Goal: Task Accomplishment & Management: Use online tool/utility

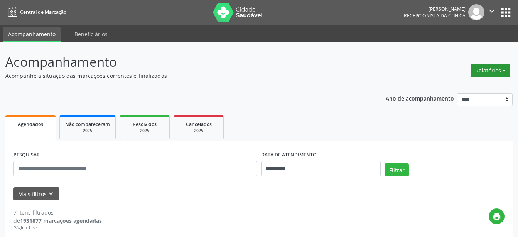
click at [495, 71] on button "Relatórios" at bounding box center [489, 70] width 39 height 13
click at [470, 88] on link "Agendamentos" at bounding box center [468, 87] width 83 height 11
select select "*"
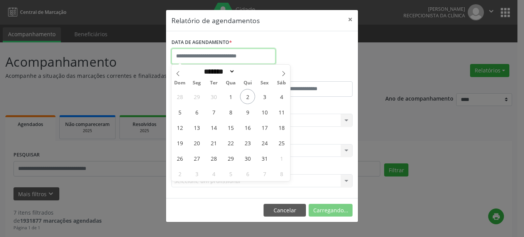
click at [248, 56] on input "text" at bounding box center [224, 56] width 104 height 15
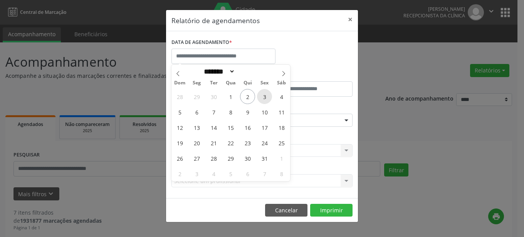
click at [266, 99] on span "3" at bounding box center [264, 96] width 15 height 15
type input "**********"
click at [266, 99] on span "3" at bounding box center [264, 96] width 15 height 15
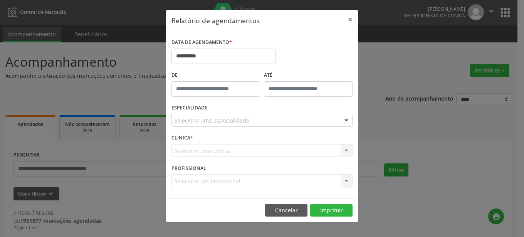
click at [263, 120] on div "Seleciona uma especialidade" at bounding box center [262, 120] width 181 height 13
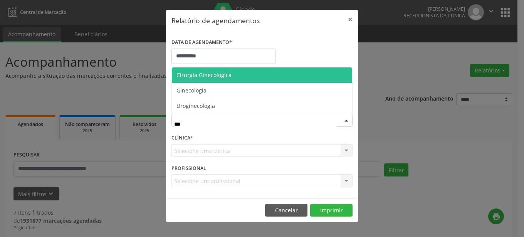
type input "****"
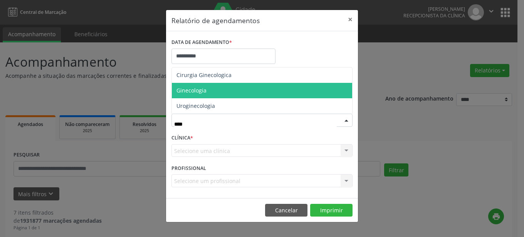
click at [237, 90] on span "Ginecologia" at bounding box center [262, 90] width 180 height 15
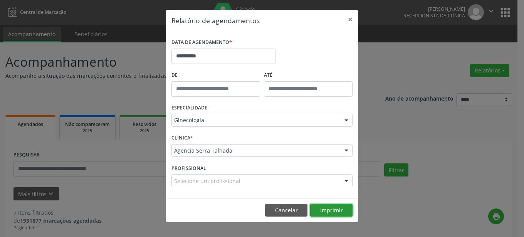
click at [340, 208] on button "Imprimir" at bounding box center [331, 210] width 42 height 13
